Goal: Register for event/course

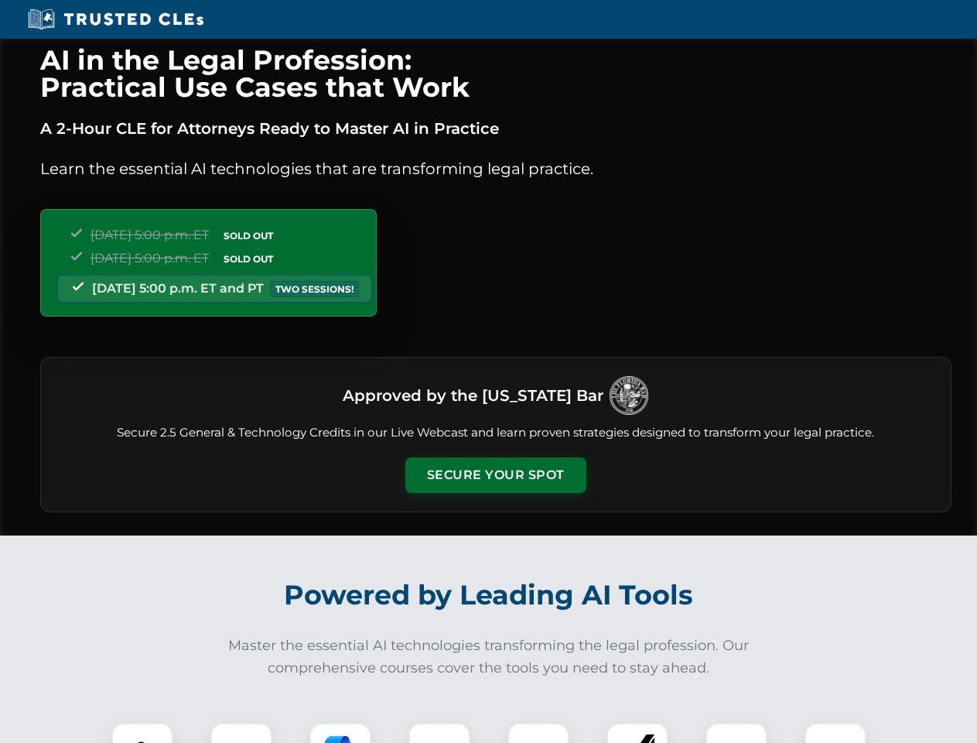
click at [495, 475] on button "Secure Your Spot" at bounding box center [496, 475] width 181 height 36
click at [142, 733] on img at bounding box center [142, 753] width 45 height 45
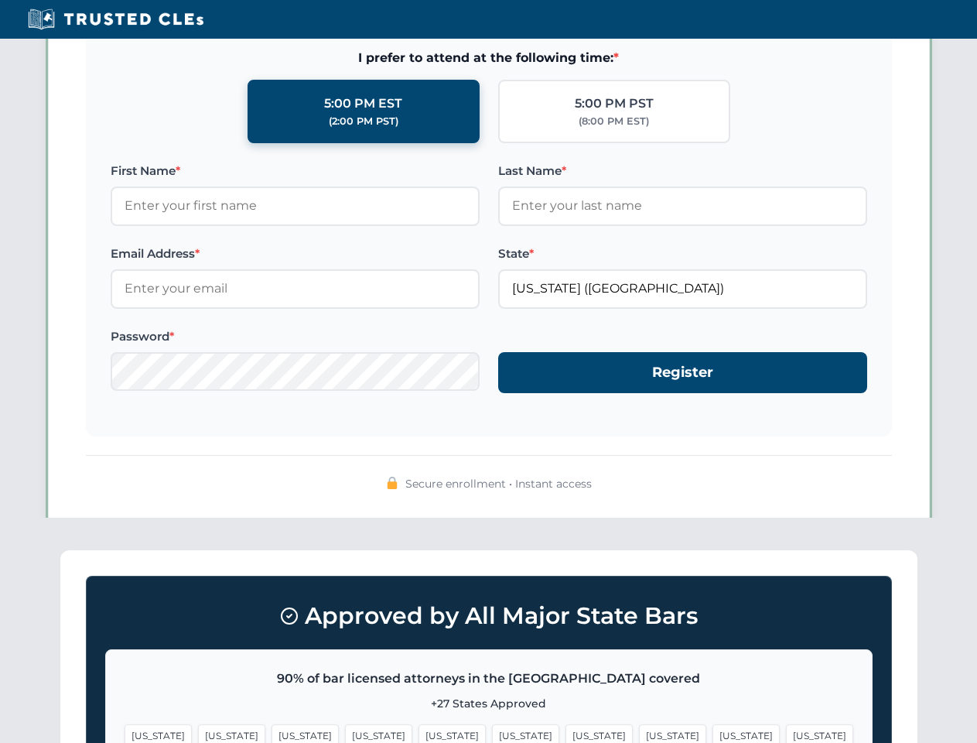
click at [566, 733] on span "[US_STATE]" at bounding box center [599, 735] width 67 height 22
click at [713, 733] on span "[US_STATE]" at bounding box center [746, 735] width 67 height 22
